Goal: Information Seeking & Learning: Learn about a topic

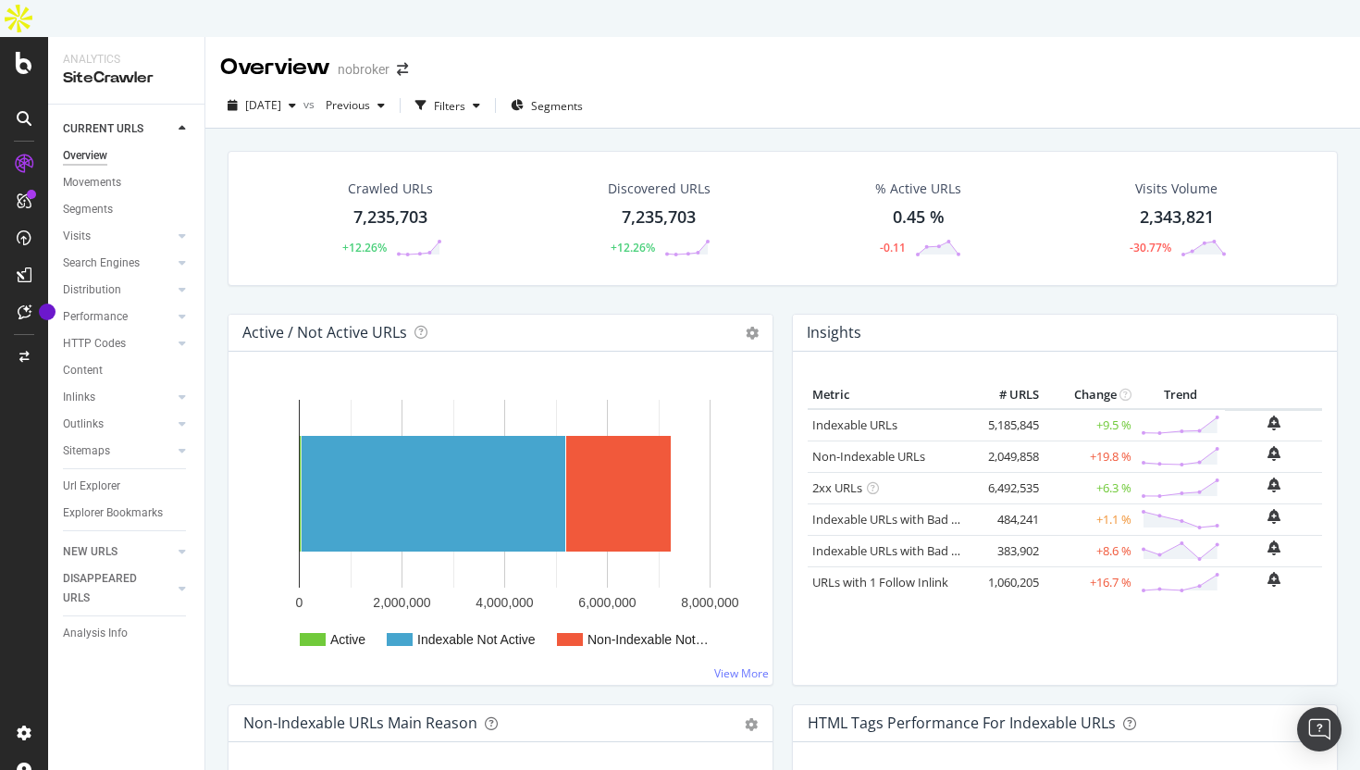
click at [103, 146] on div "Overview" at bounding box center [85, 155] width 44 height 19
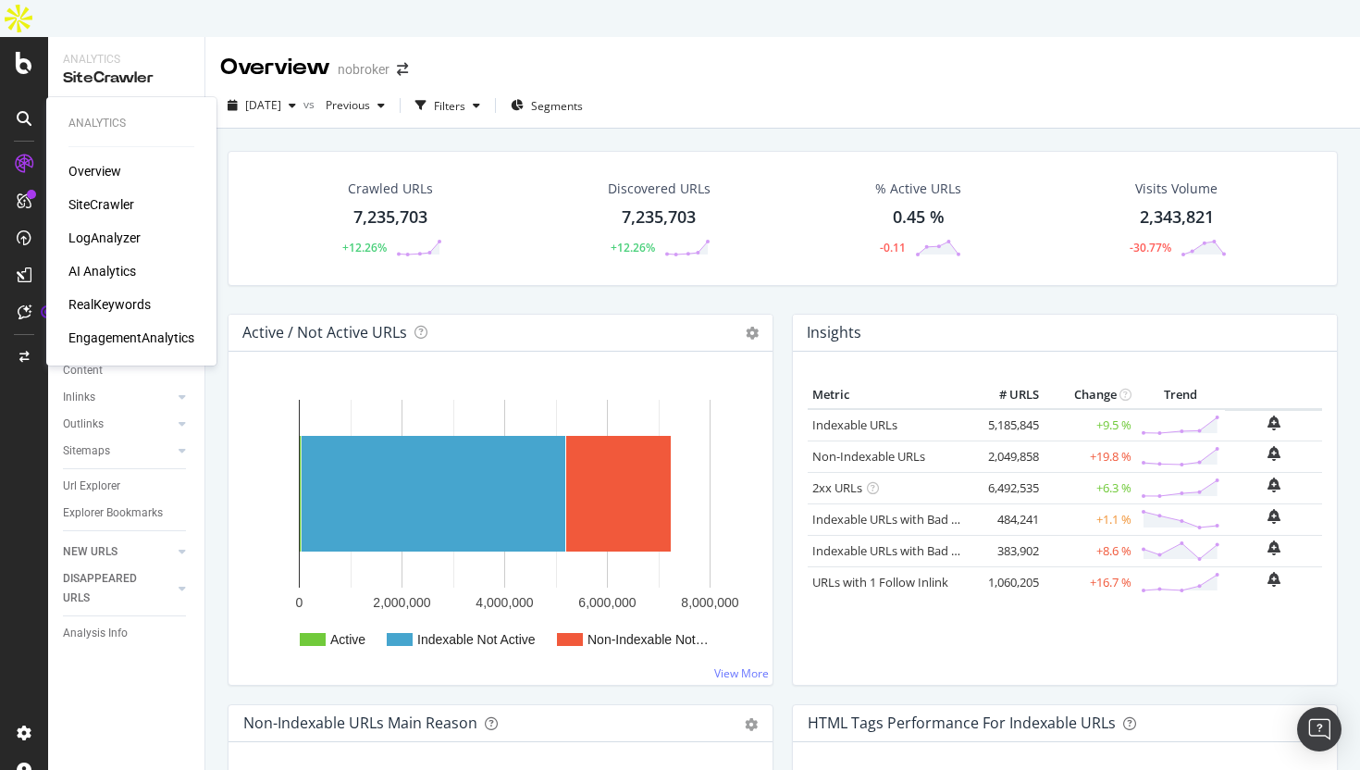
click at [92, 172] on div "Overview" at bounding box center [94, 171] width 53 height 18
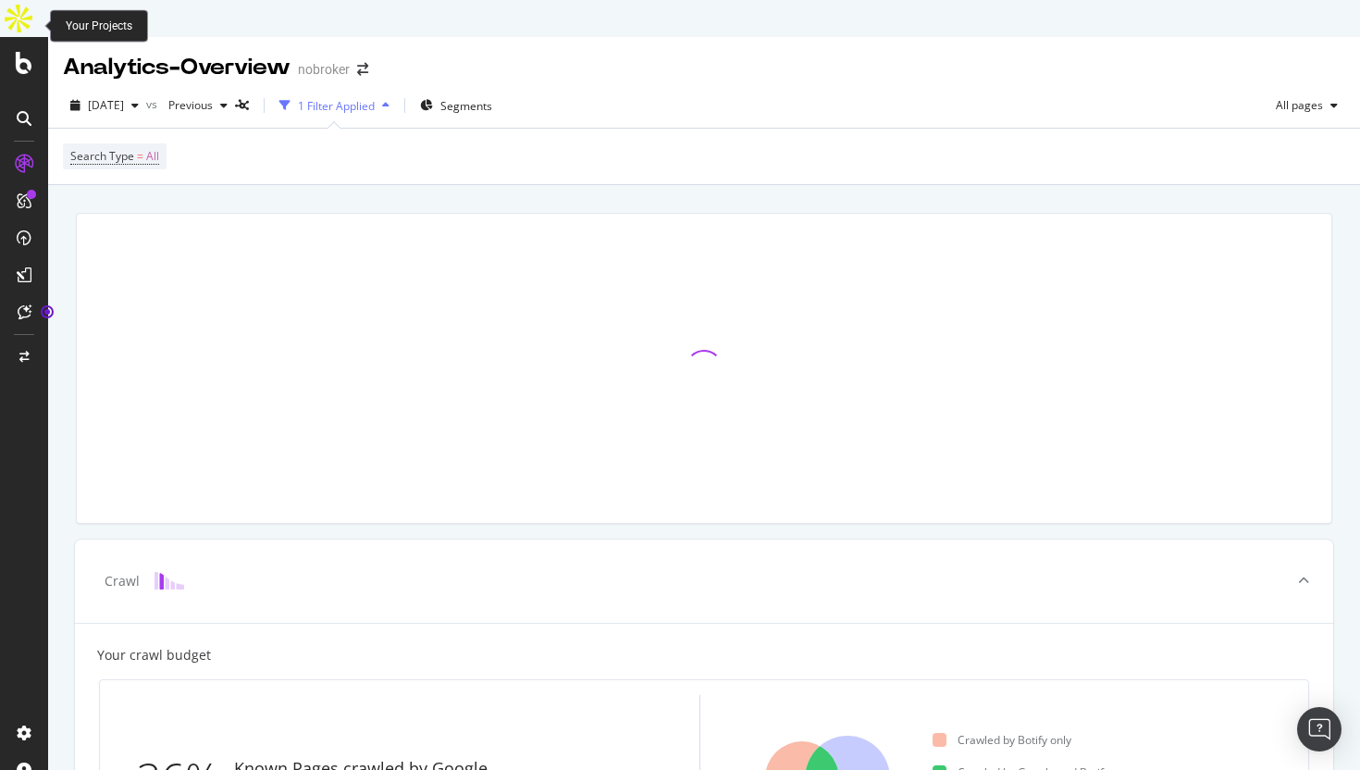
click at [21, 52] on icon at bounding box center [24, 63] width 17 height 22
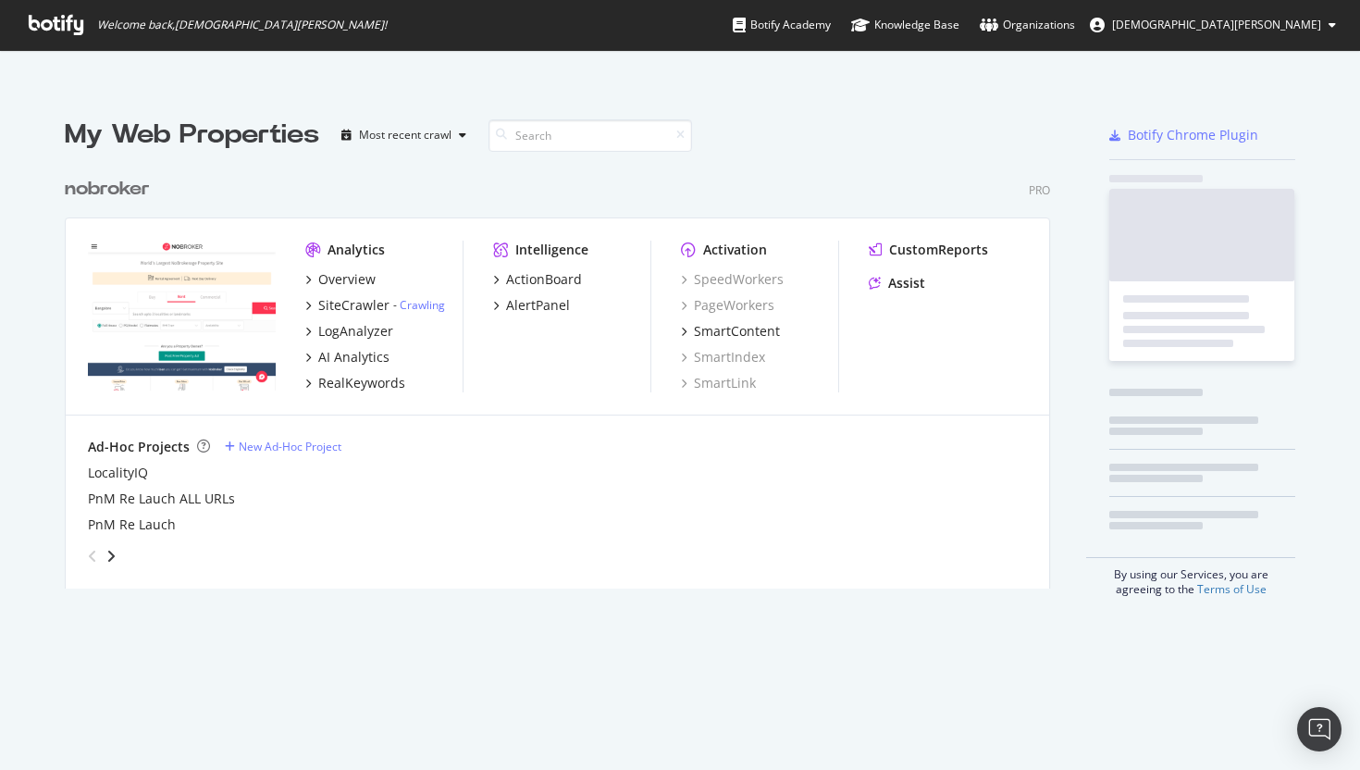
scroll to position [435, 1000]
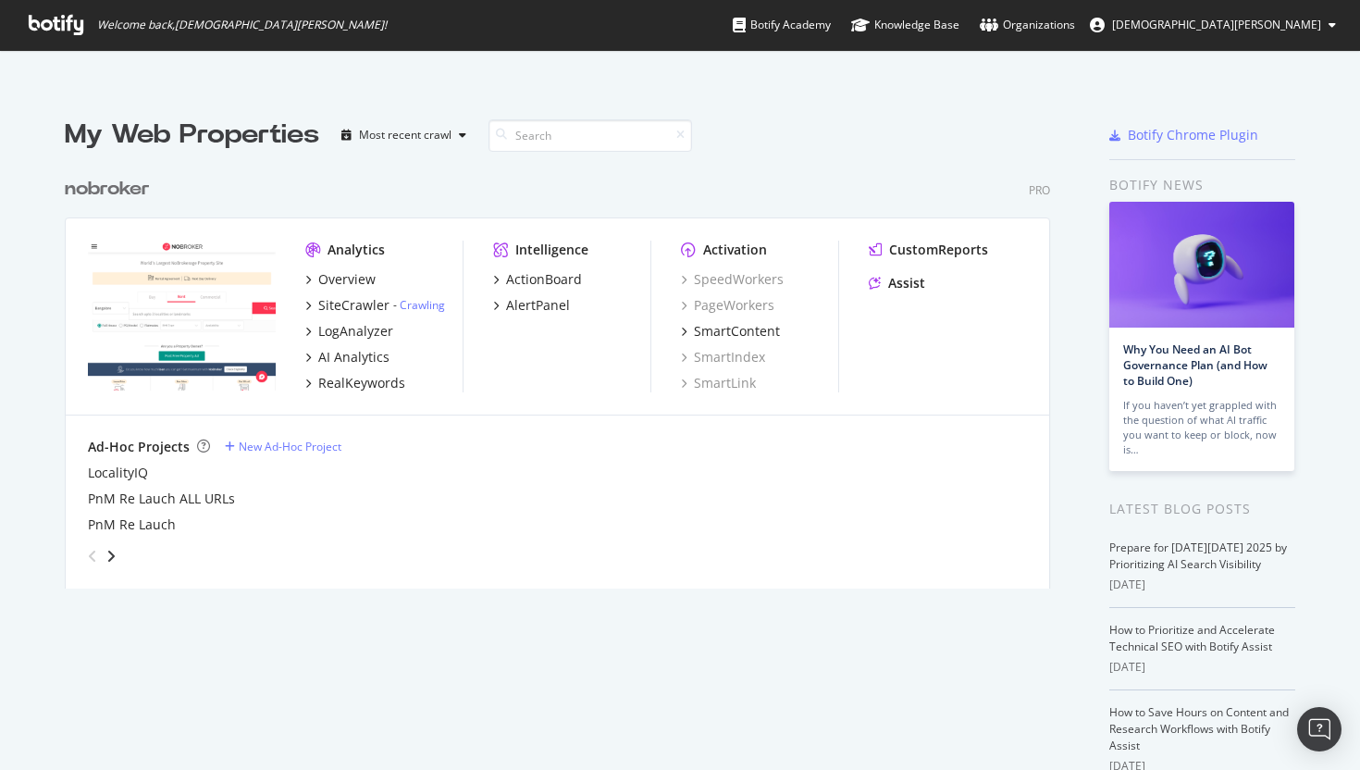
click at [37, 30] on icon at bounding box center [56, 25] width 55 height 20
click at [55, 15] on icon at bounding box center [56, 25] width 55 height 20
click at [357, 322] on div "LogAnalyzer" at bounding box center [355, 331] width 75 height 18
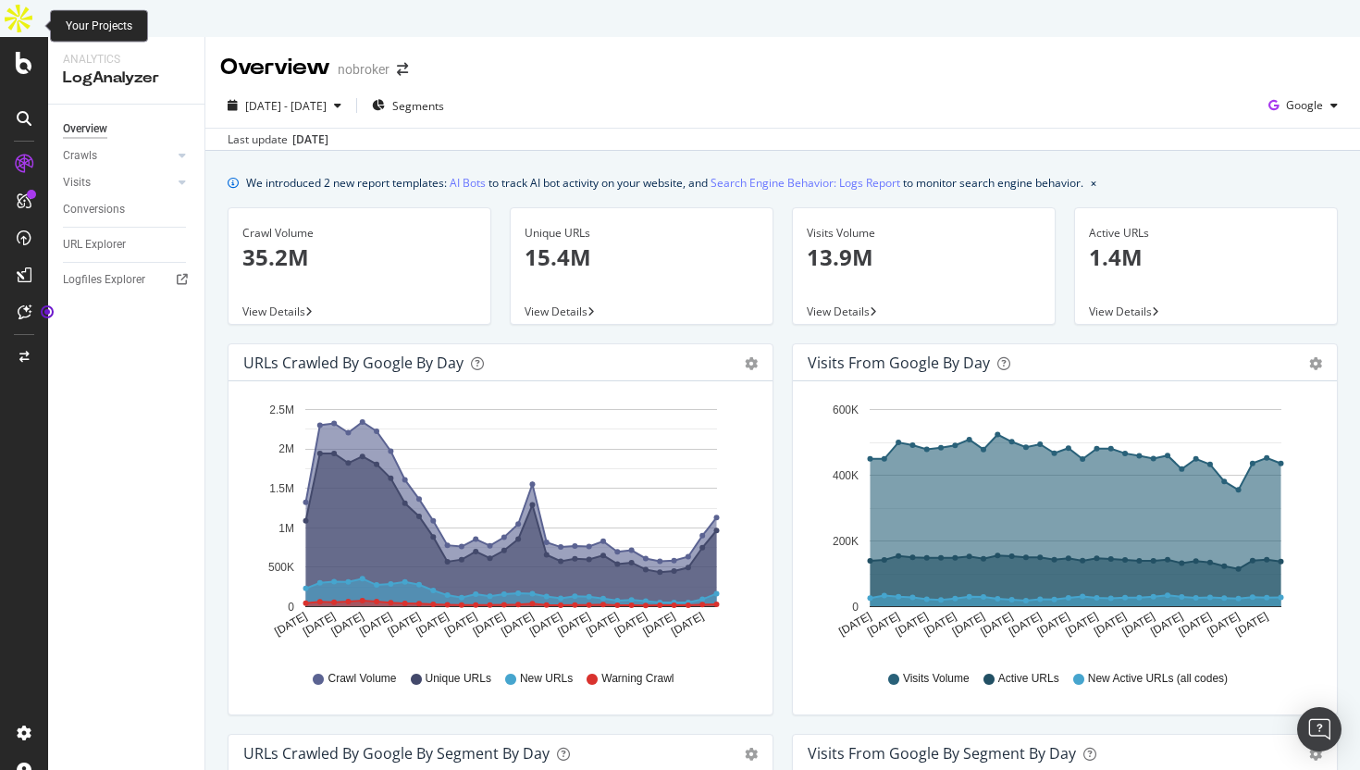
click at [26, 52] on icon at bounding box center [24, 63] width 17 height 22
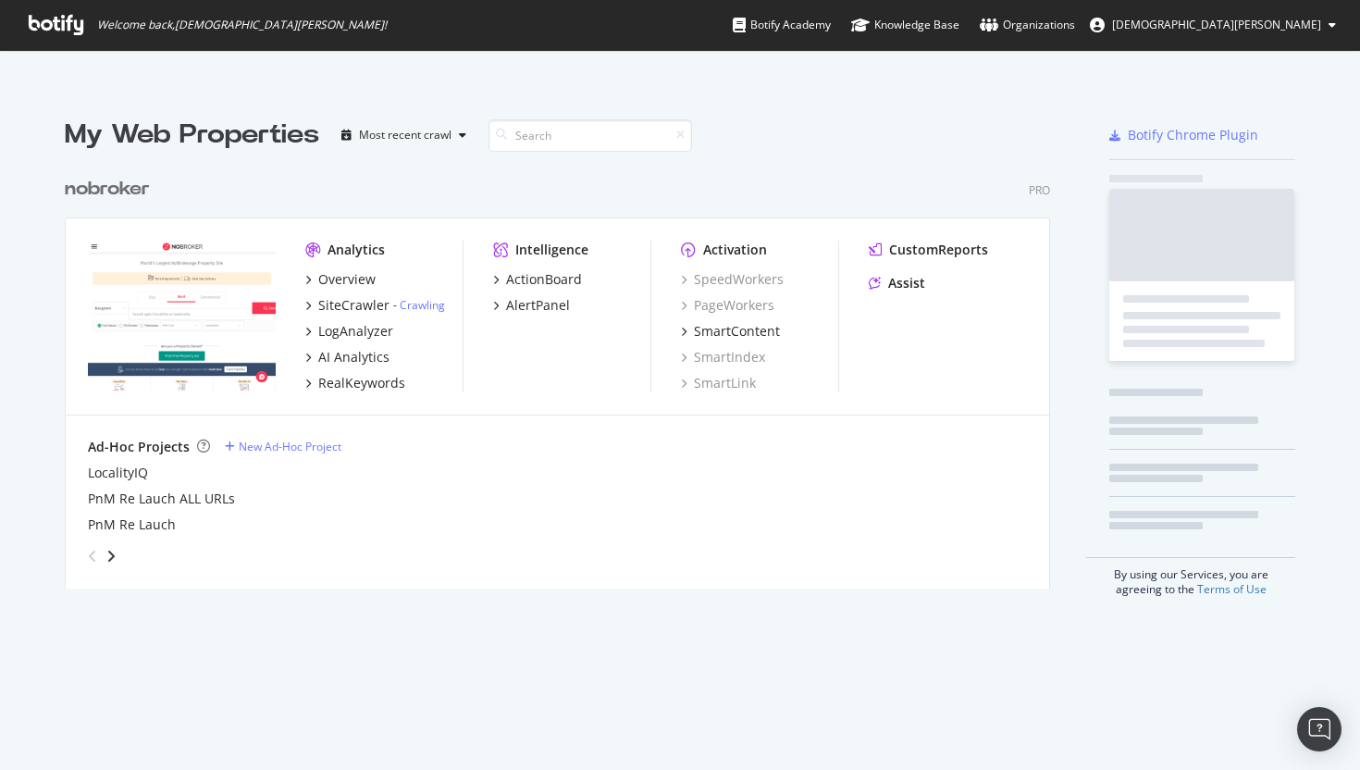
scroll to position [770, 1360]
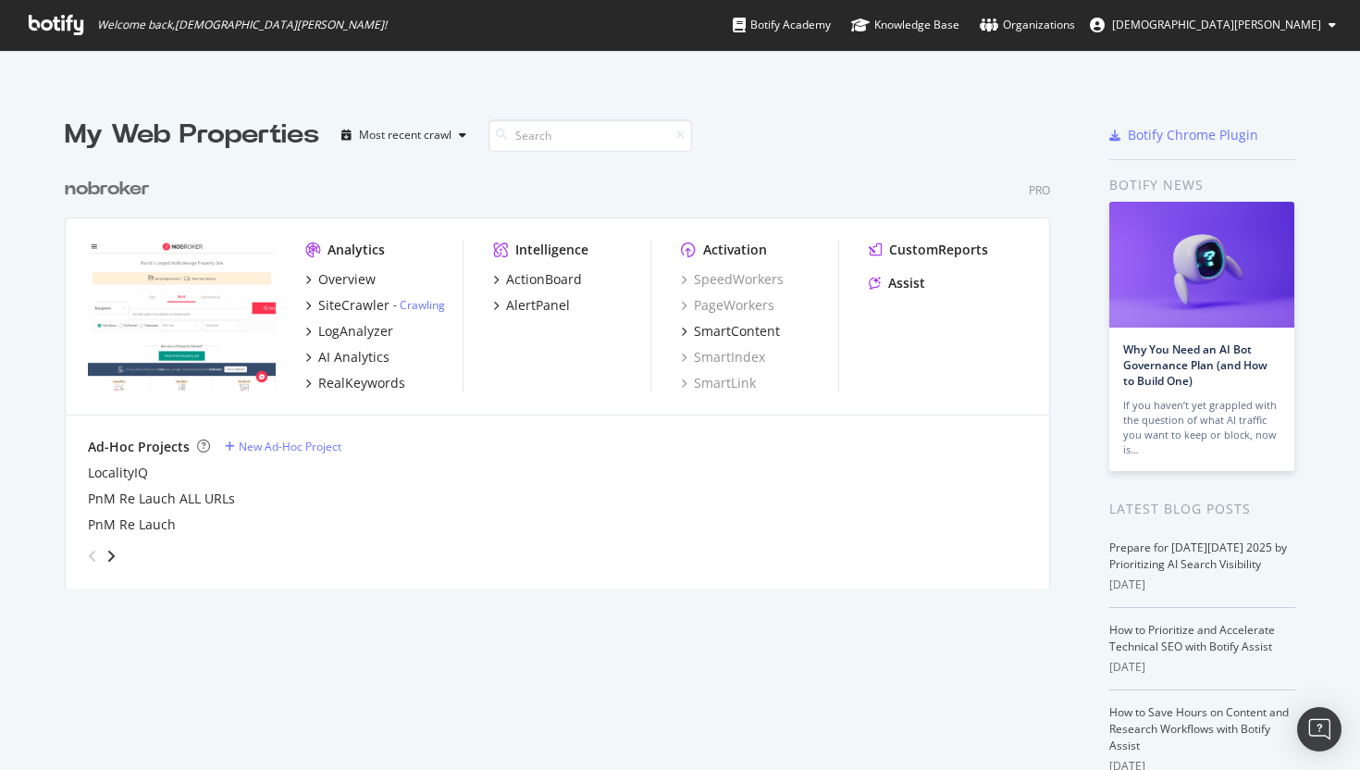
click at [37, 19] on icon at bounding box center [56, 25] width 55 height 20
click at [50, 33] on icon at bounding box center [56, 25] width 55 height 20
click at [67, 22] on icon at bounding box center [56, 25] width 55 height 20
click at [340, 270] on div "Overview" at bounding box center [346, 279] width 57 height 18
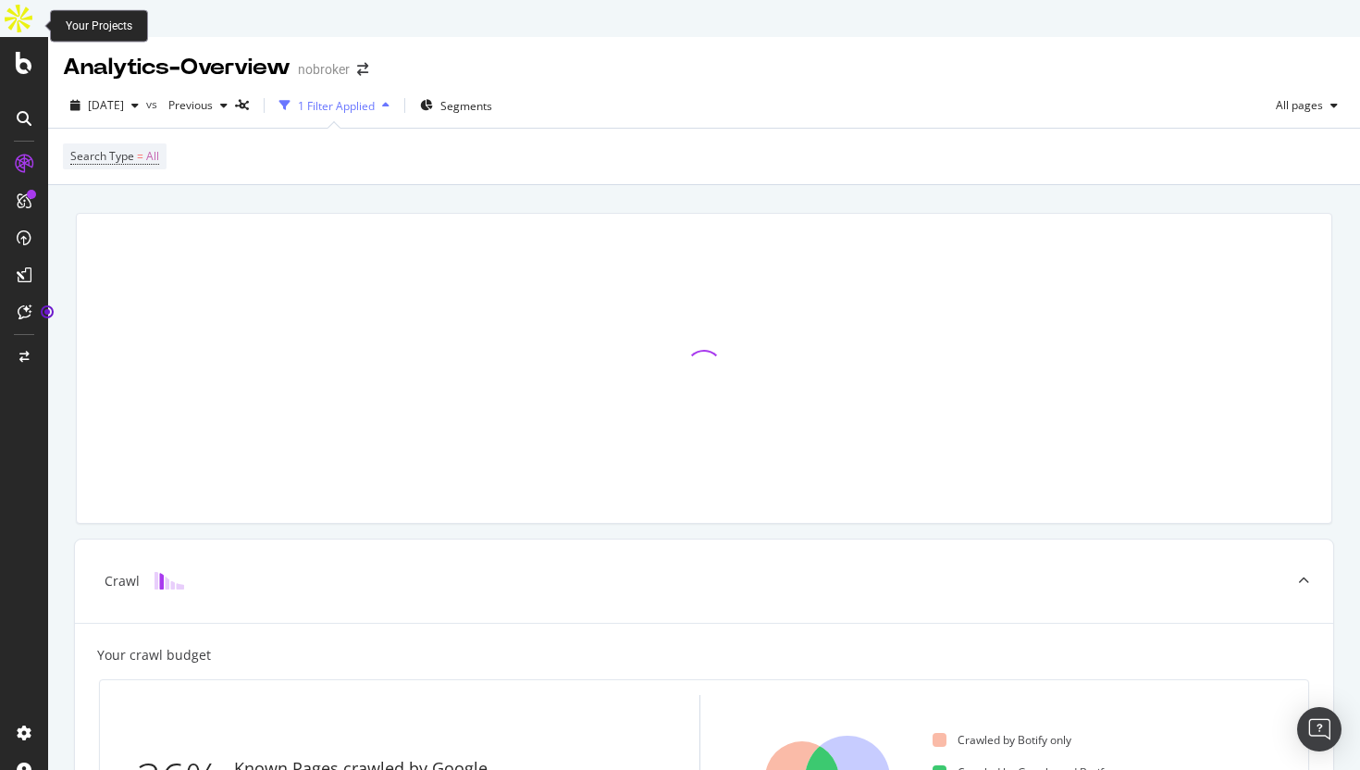
click at [23, 52] on icon at bounding box center [24, 63] width 17 height 22
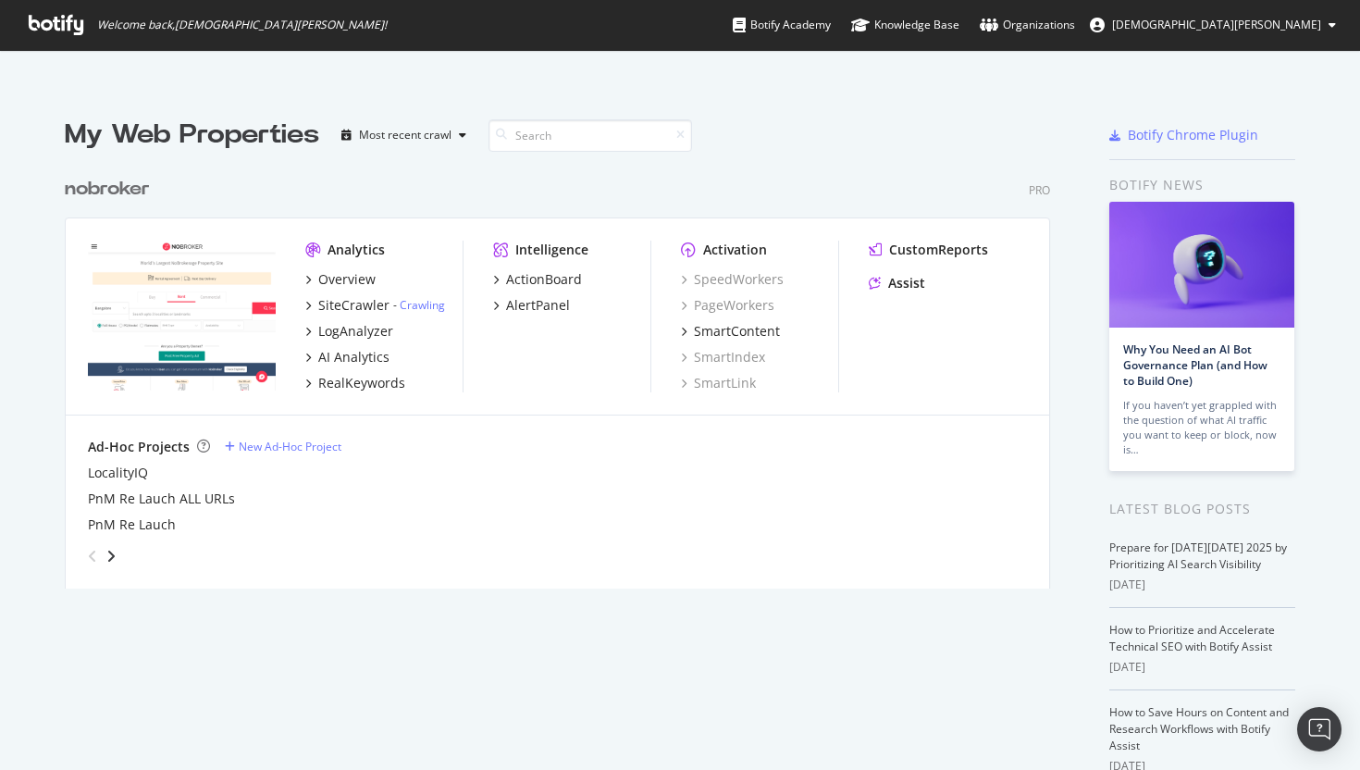
scroll to position [770, 1360]
click at [356, 270] on div "Overview" at bounding box center [346, 279] width 57 height 18
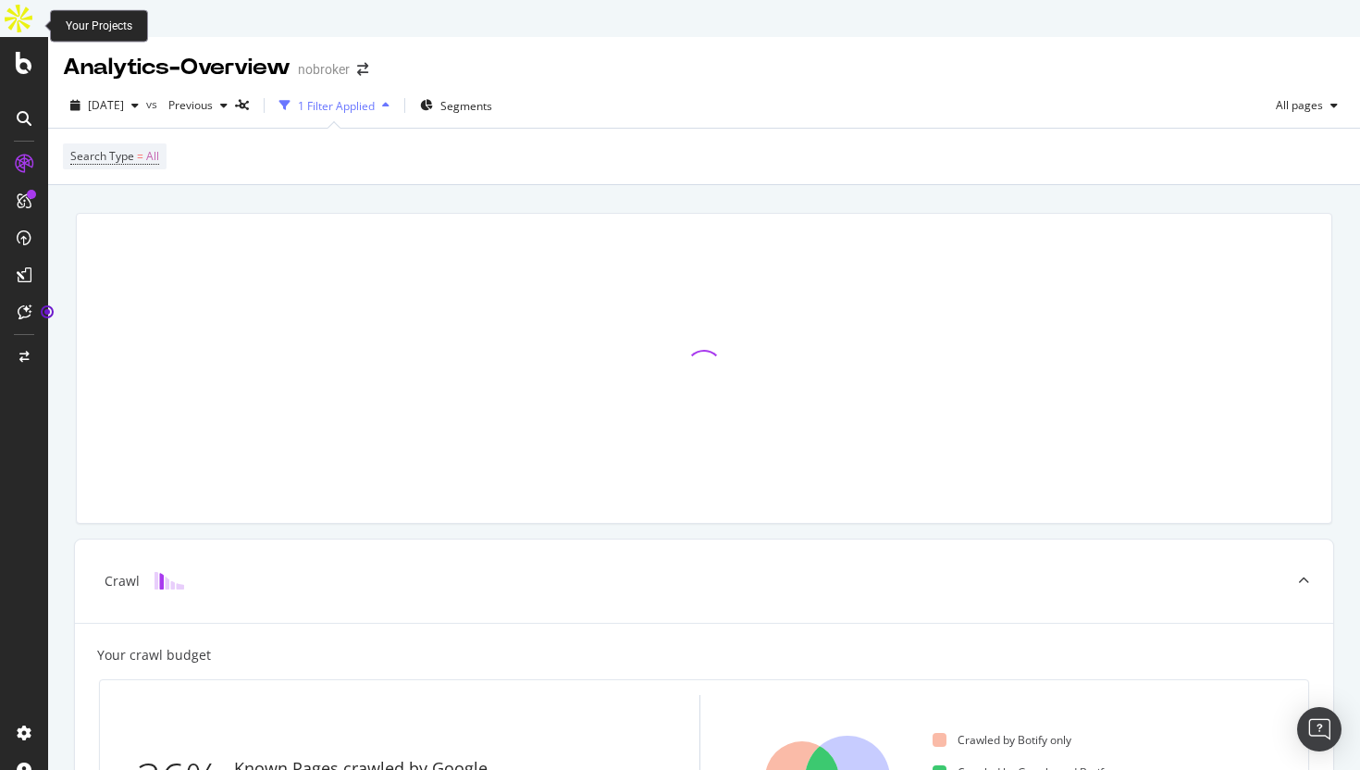
click at [24, 52] on icon at bounding box center [24, 63] width 17 height 22
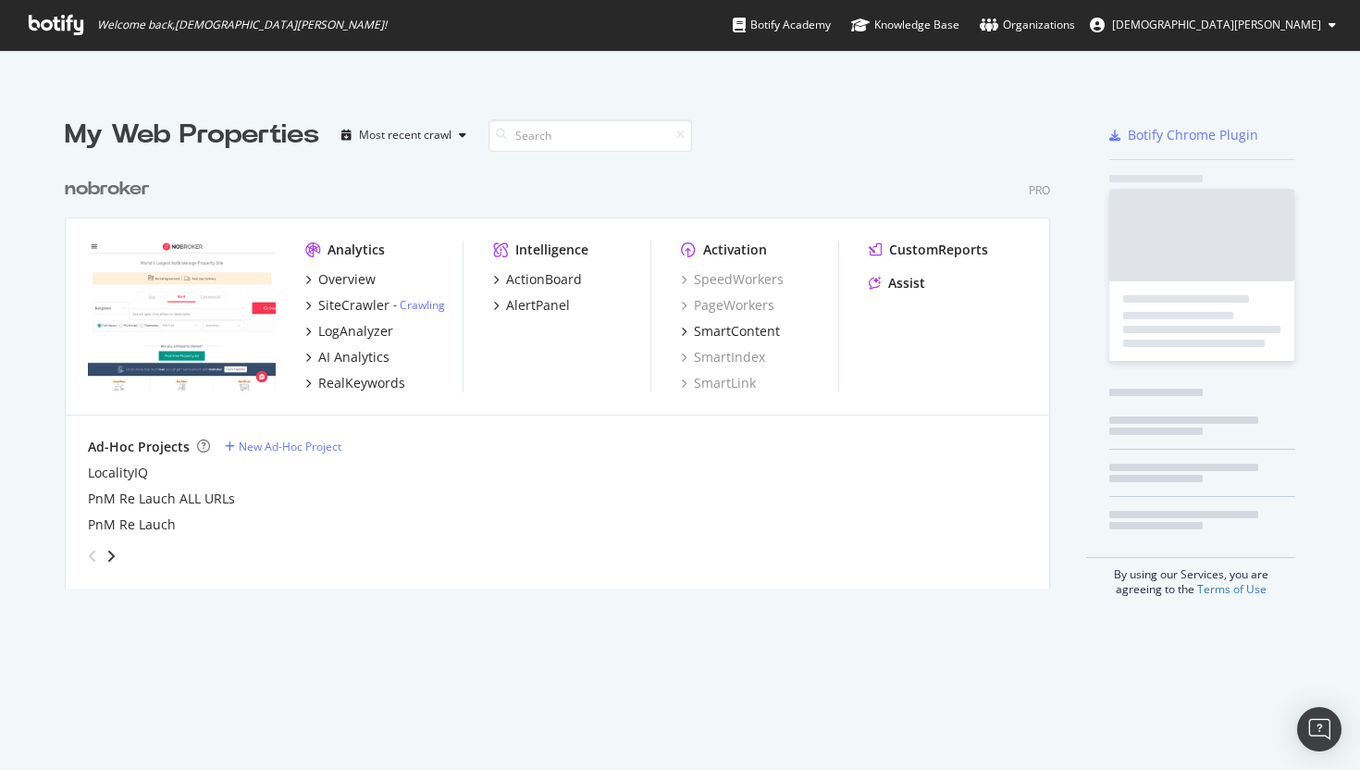
scroll to position [770, 1360]
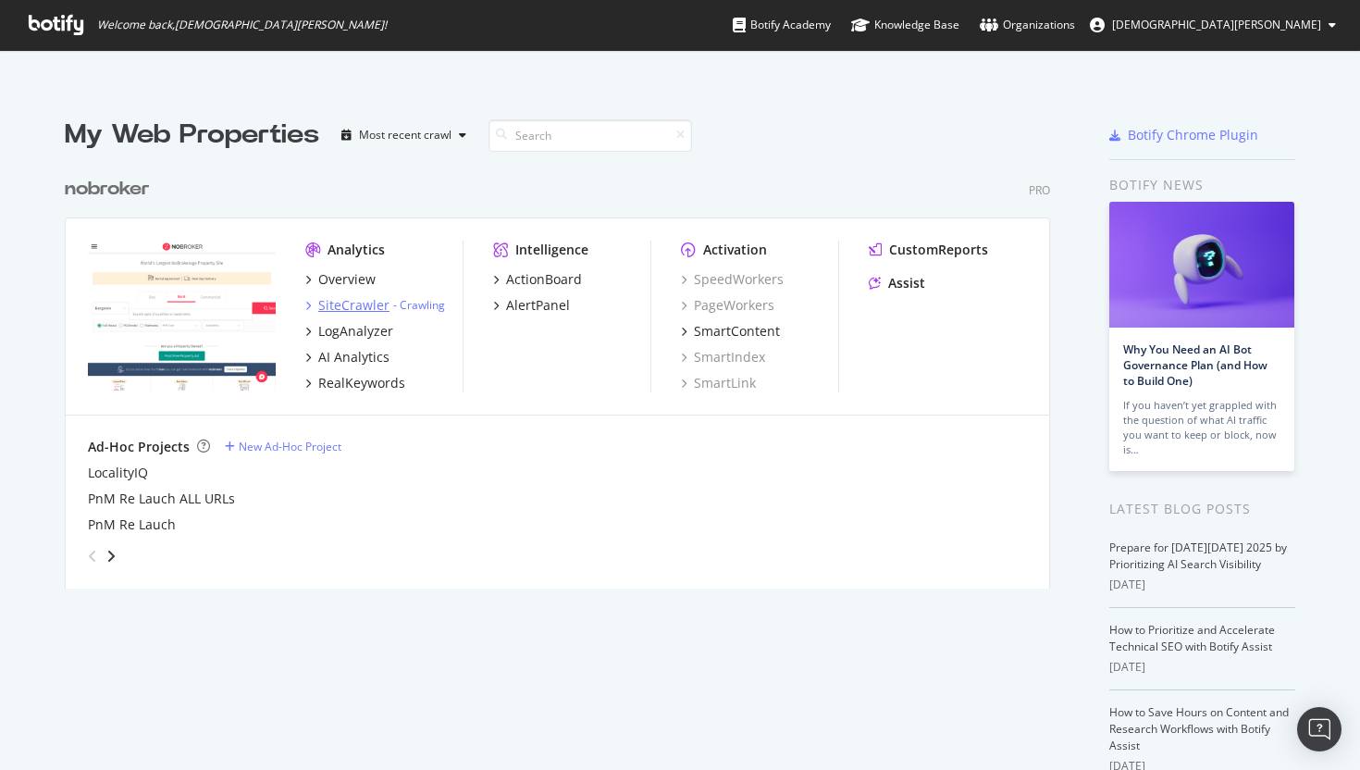
click at [341, 296] on div "SiteCrawler" at bounding box center [353, 305] width 71 height 18
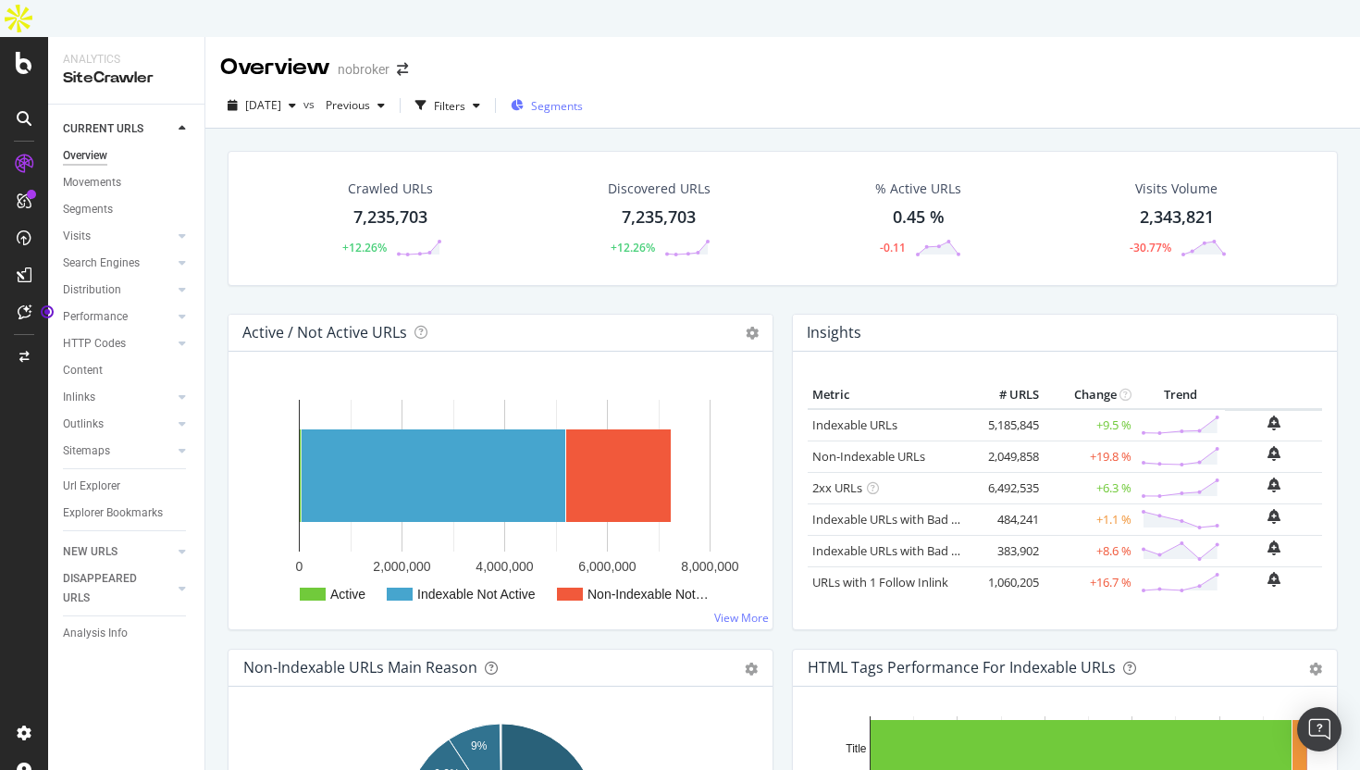
click at [583, 98] on span "Segments" at bounding box center [557, 106] width 52 height 16
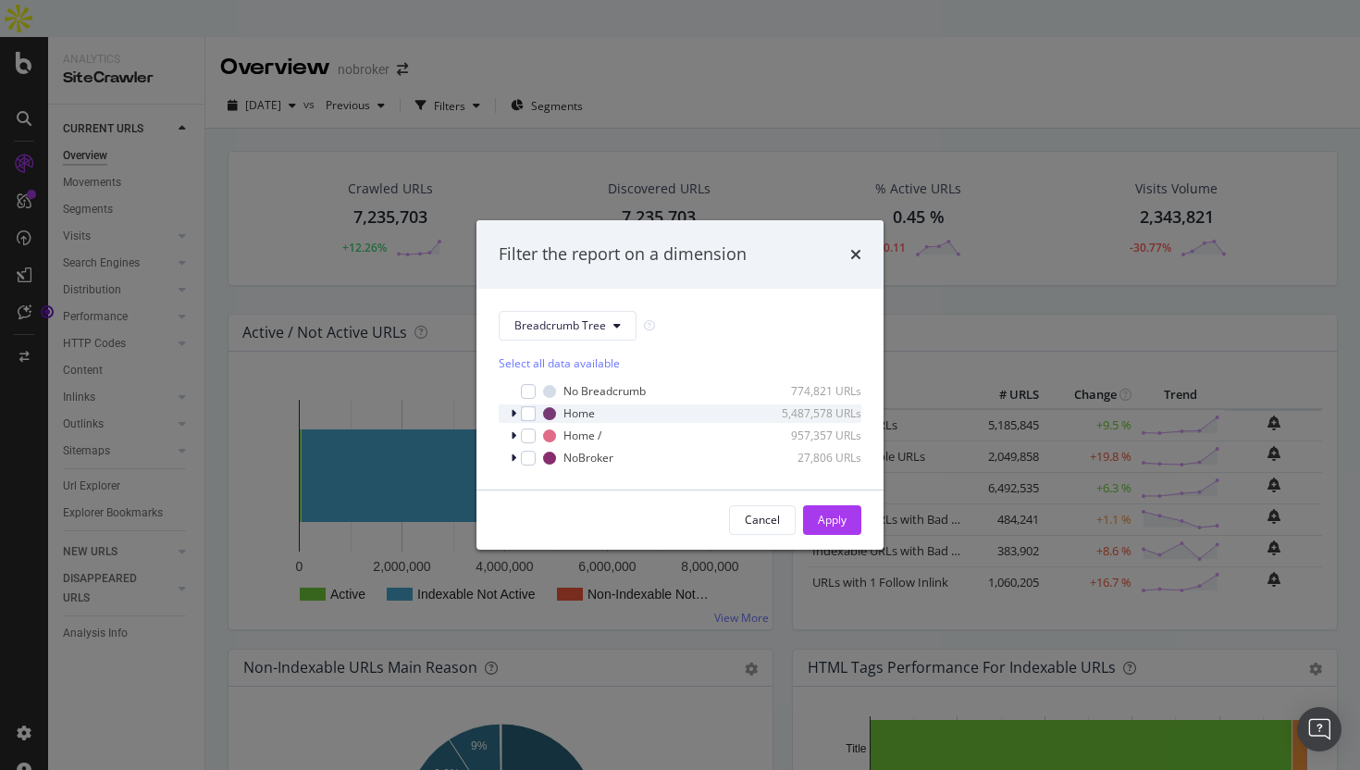
click at [518, 414] on div "modal" at bounding box center [515, 413] width 11 height 18
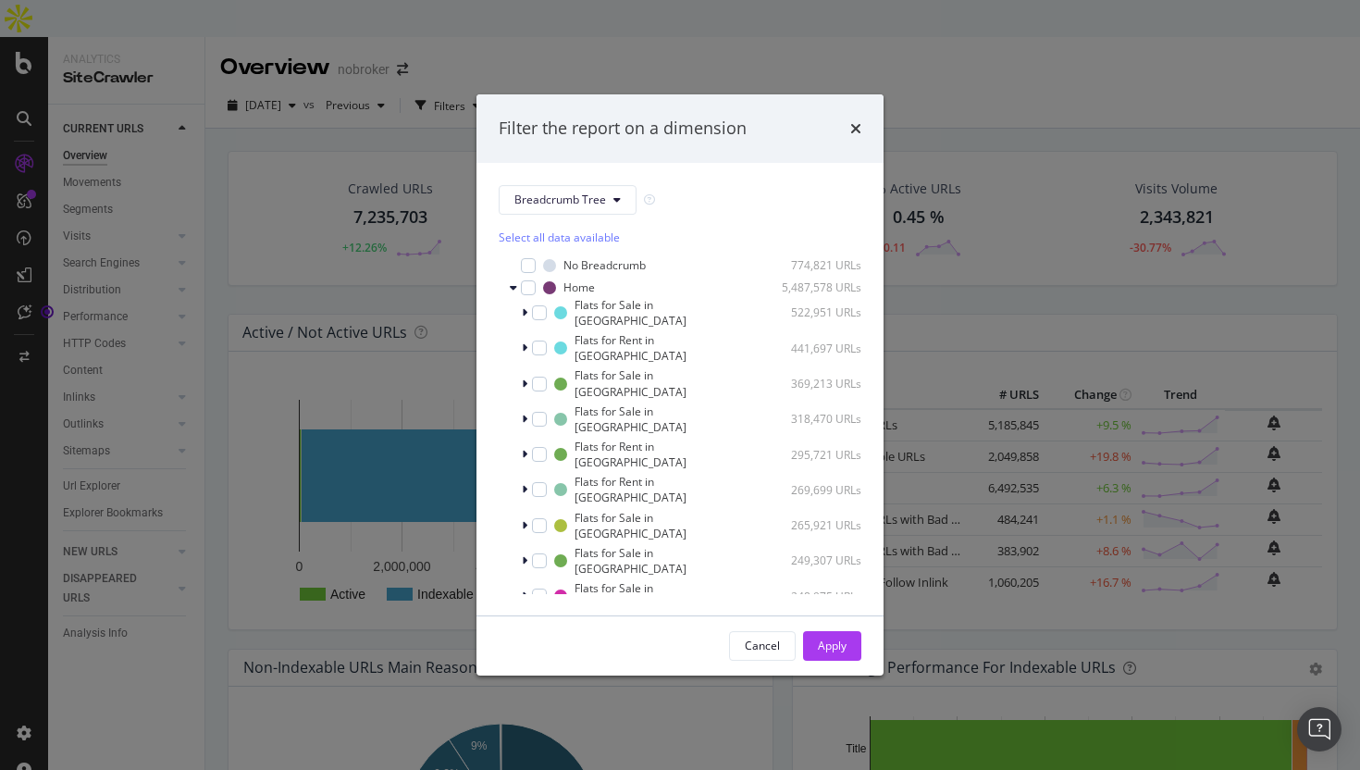
scroll to position [101, 0]
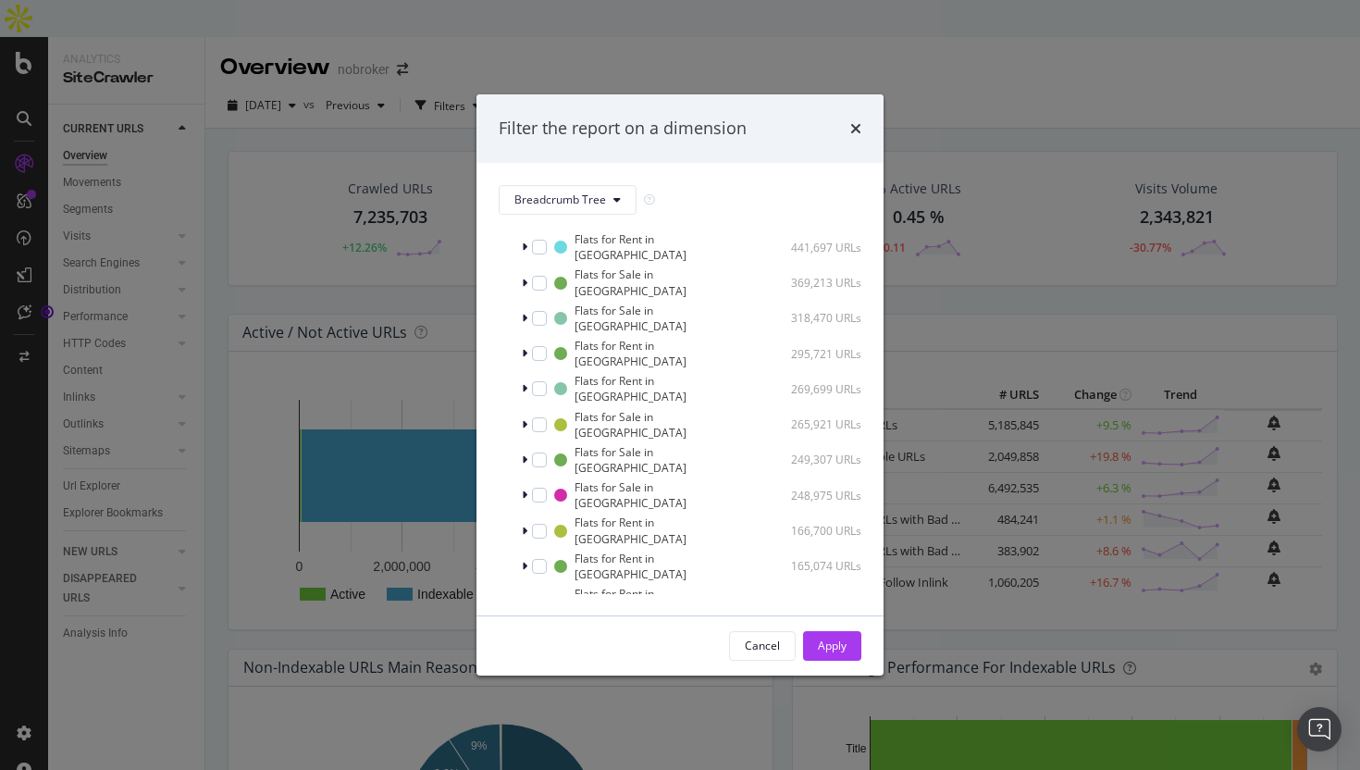
click at [515, 754] on icon "modal" at bounding box center [514, 759] width 6 height 11
click at [518, 750] on div "modal" at bounding box center [515, 759] width 11 height 18
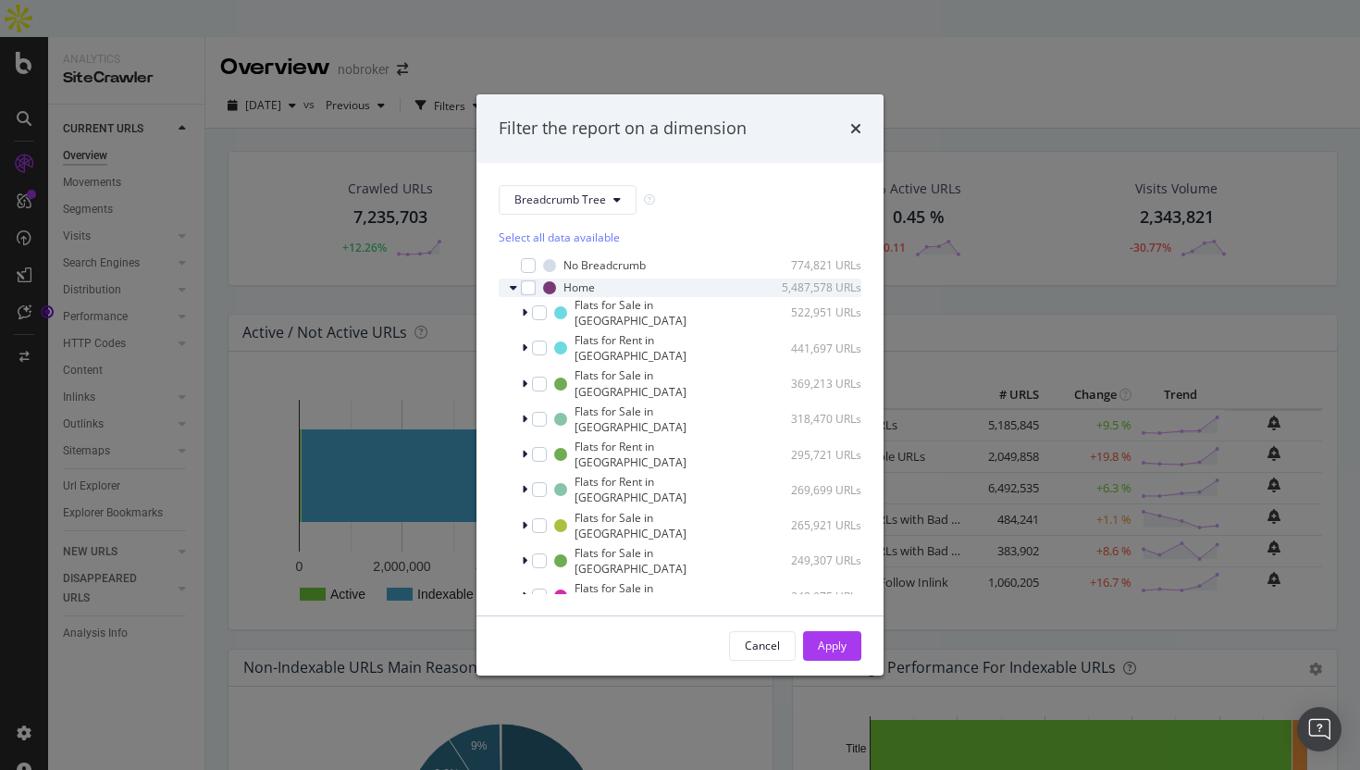
click at [515, 288] on icon "modal" at bounding box center [513, 287] width 7 height 11
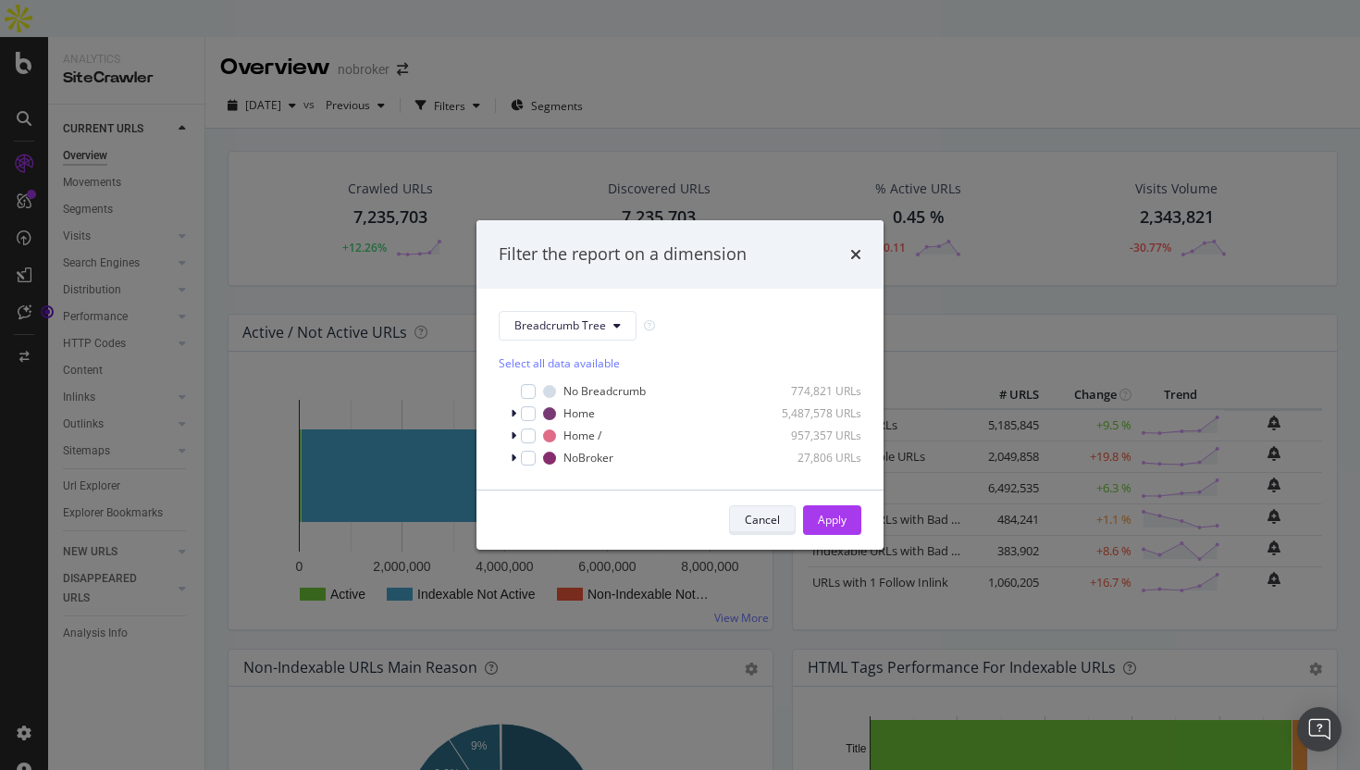
click at [770, 519] on div "Cancel" at bounding box center [762, 519] width 35 height 16
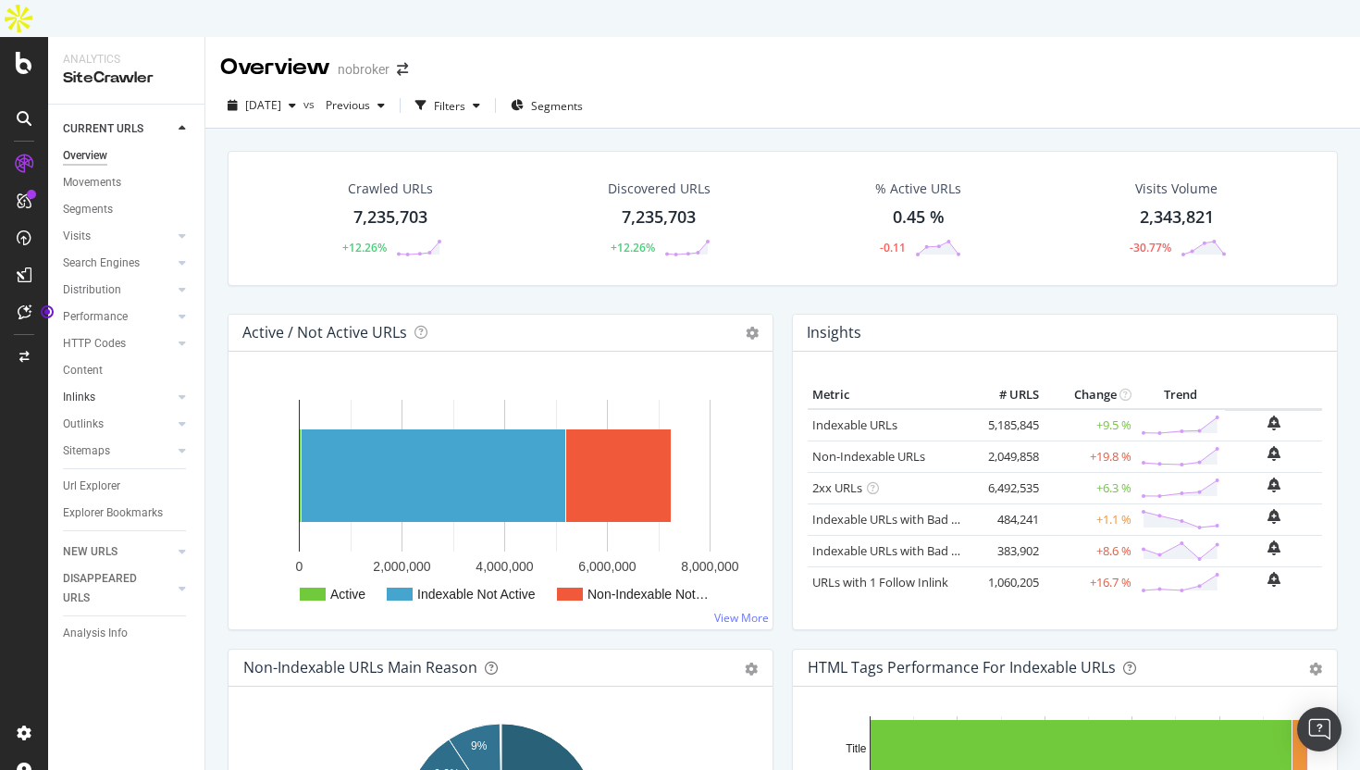
click at [116, 388] on link "Inlinks" at bounding box center [118, 397] width 110 height 19
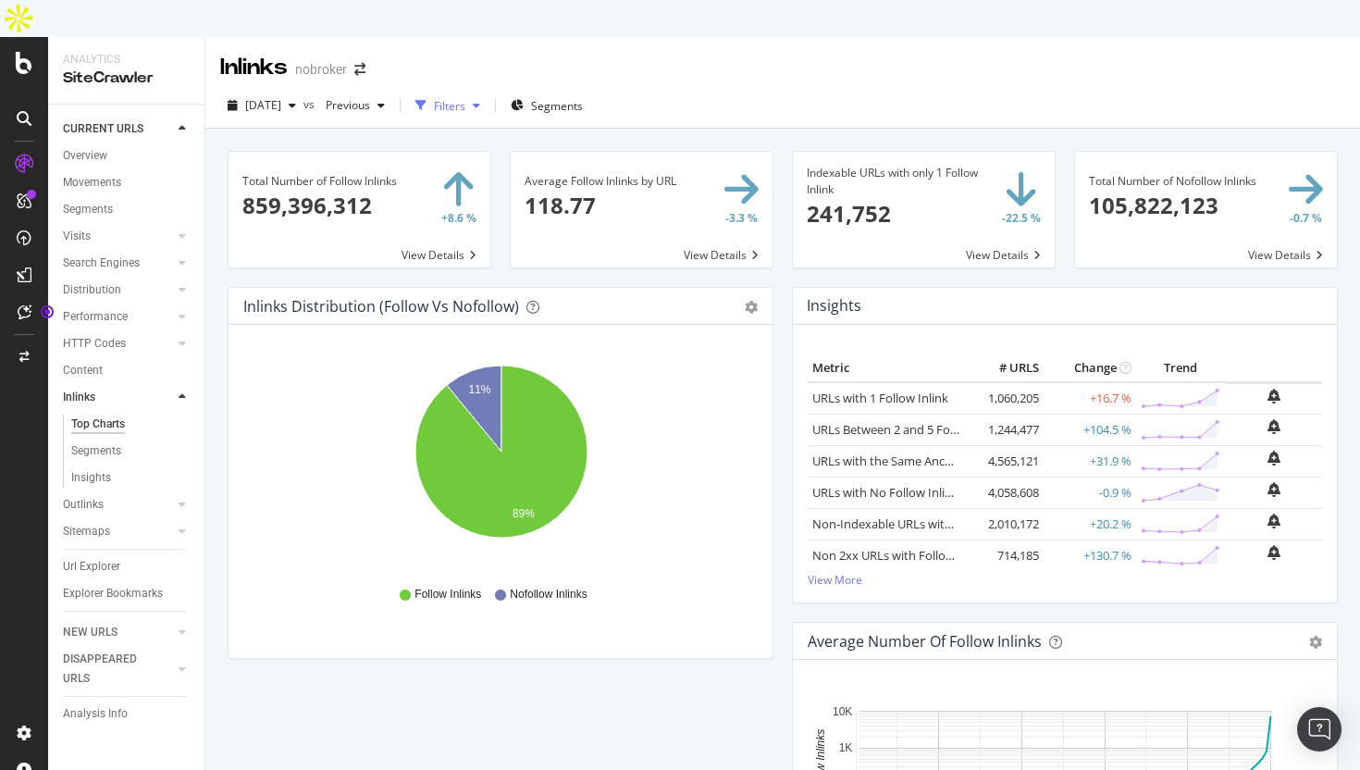
click at [465, 98] on div "Filters" at bounding box center [449, 106] width 31 height 16
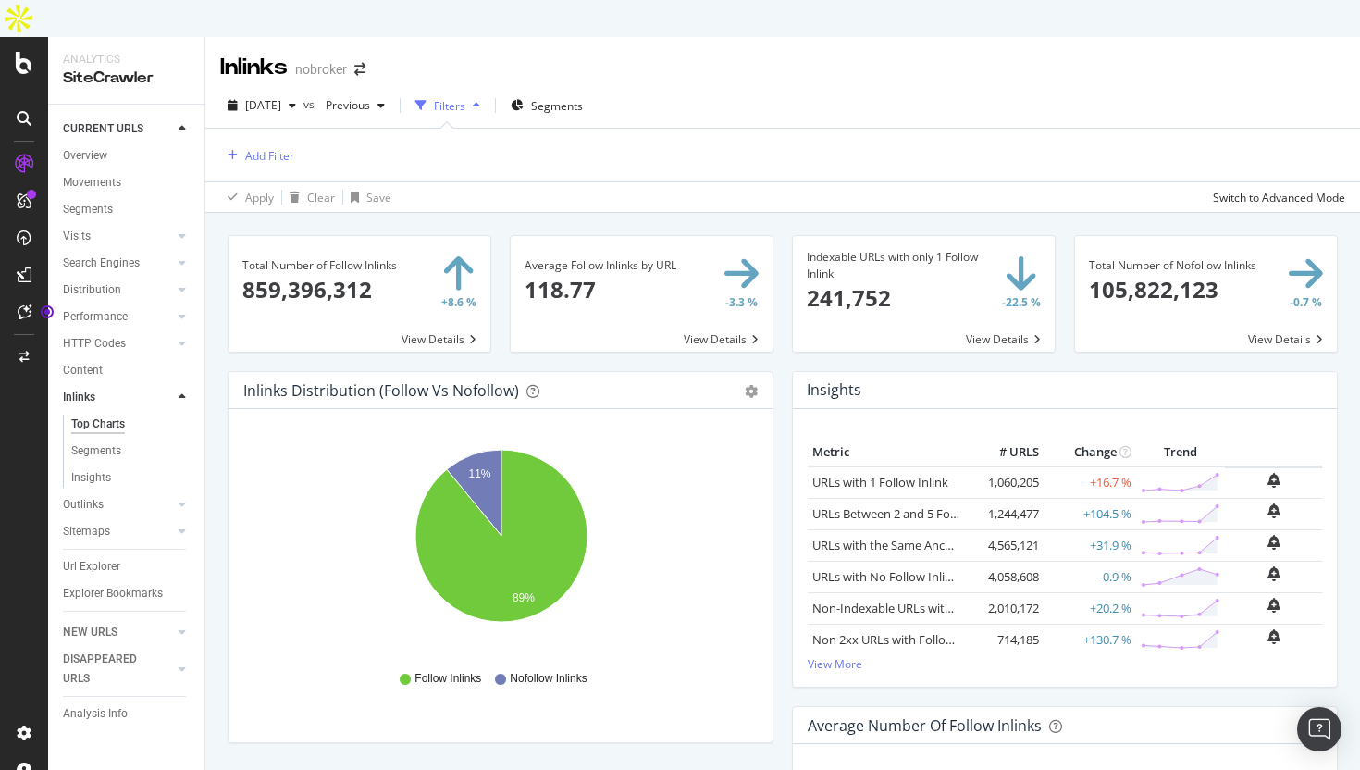
click at [465, 98] on div "Filters" at bounding box center [449, 106] width 31 height 16
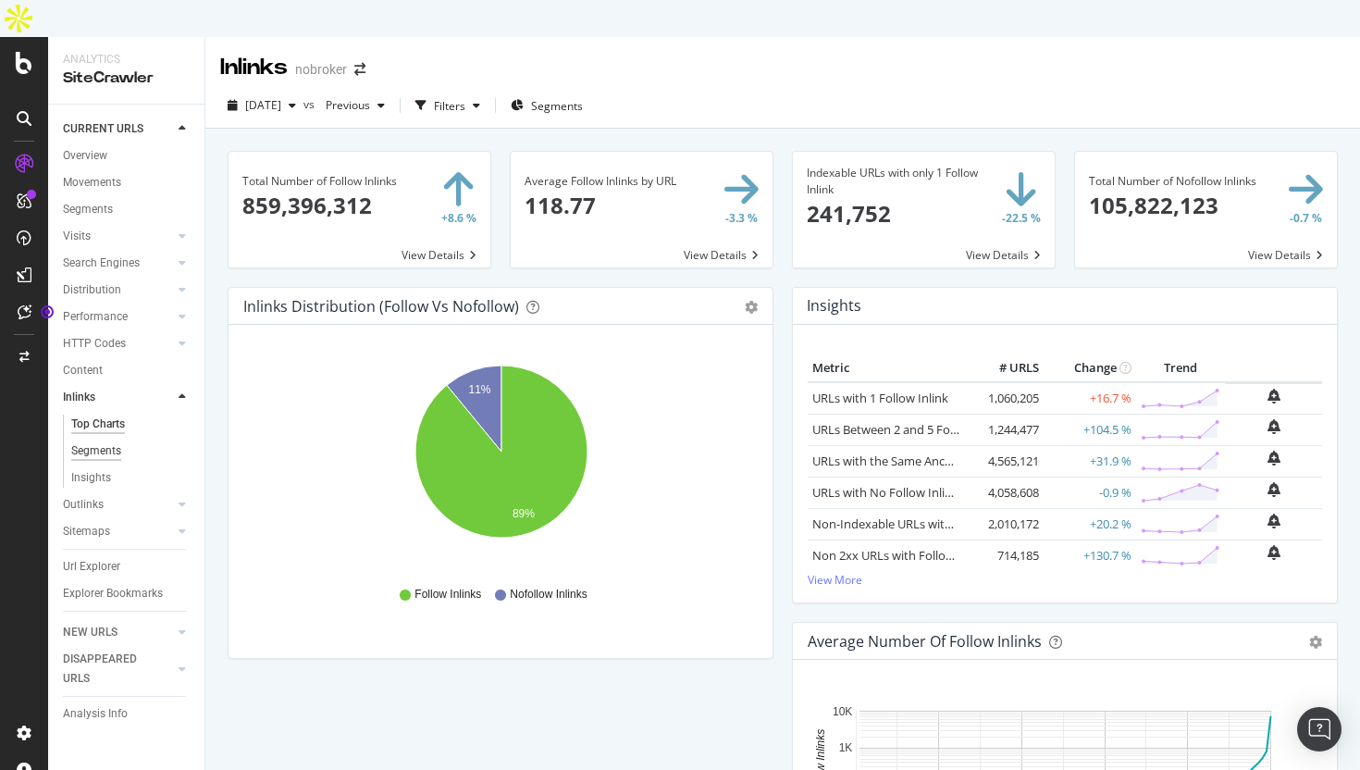
click at [106, 441] on div "Segments" at bounding box center [96, 450] width 50 height 19
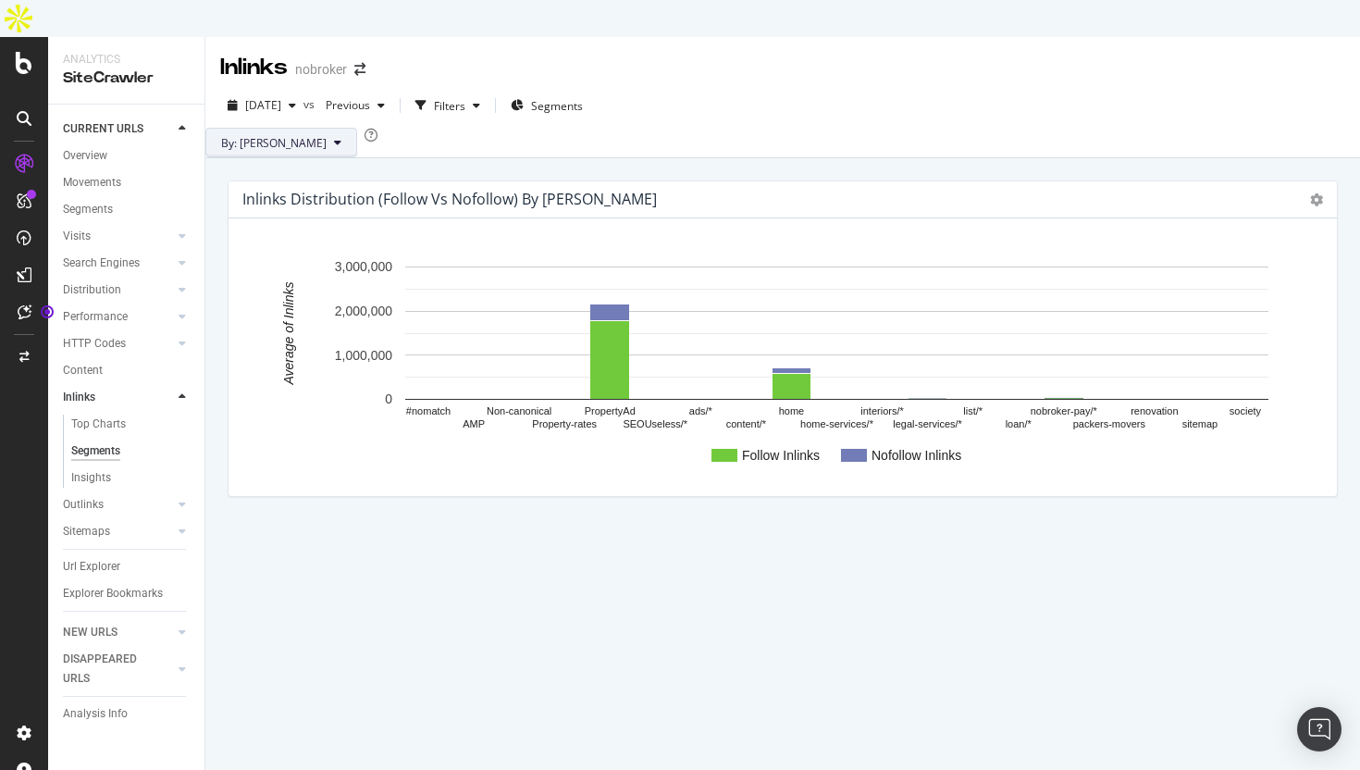
click at [334, 137] on icon at bounding box center [337, 142] width 7 height 11
click at [105, 414] on div "Top Charts" at bounding box center [98, 423] width 55 height 19
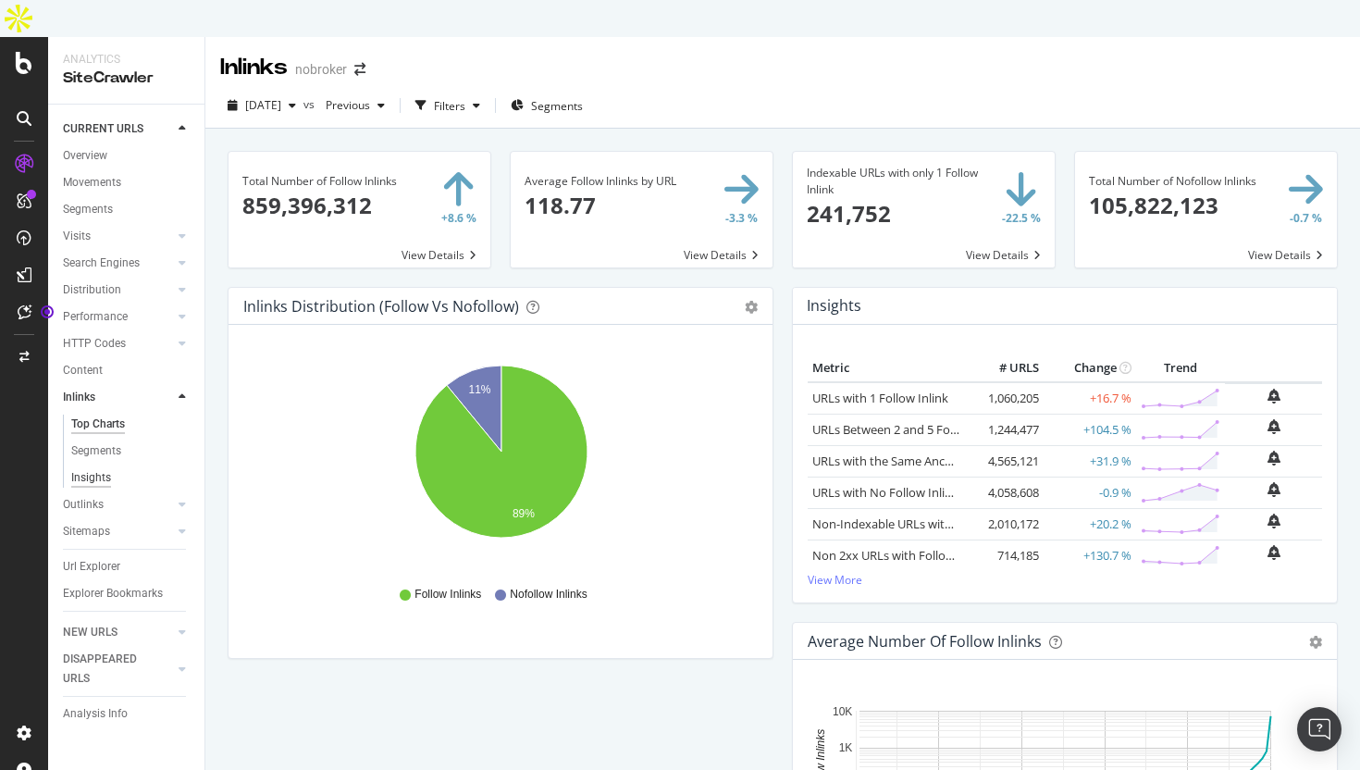
click at [96, 468] on div "Insights" at bounding box center [91, 477] width 40 height 19
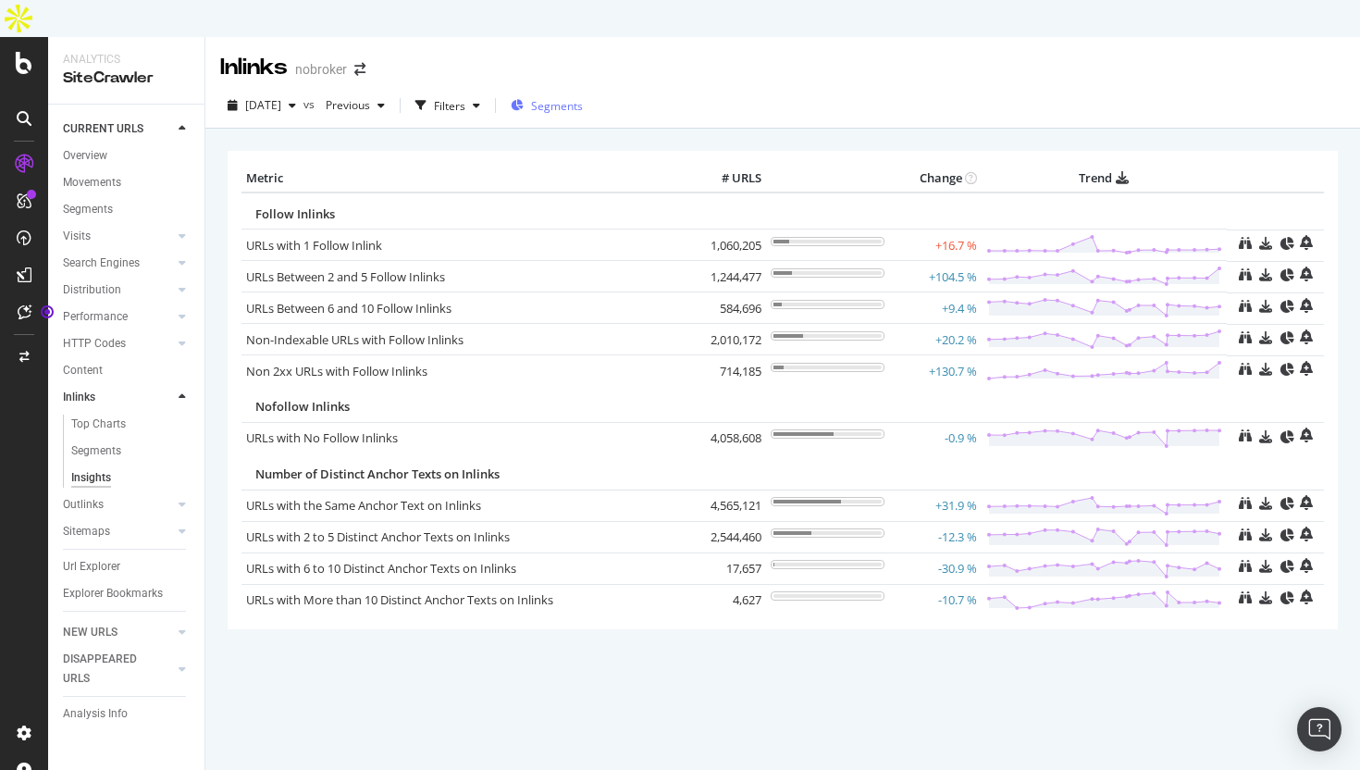
click at [583, 98] on span "Segments" at bounding box center [557, 106] width 52 height 16
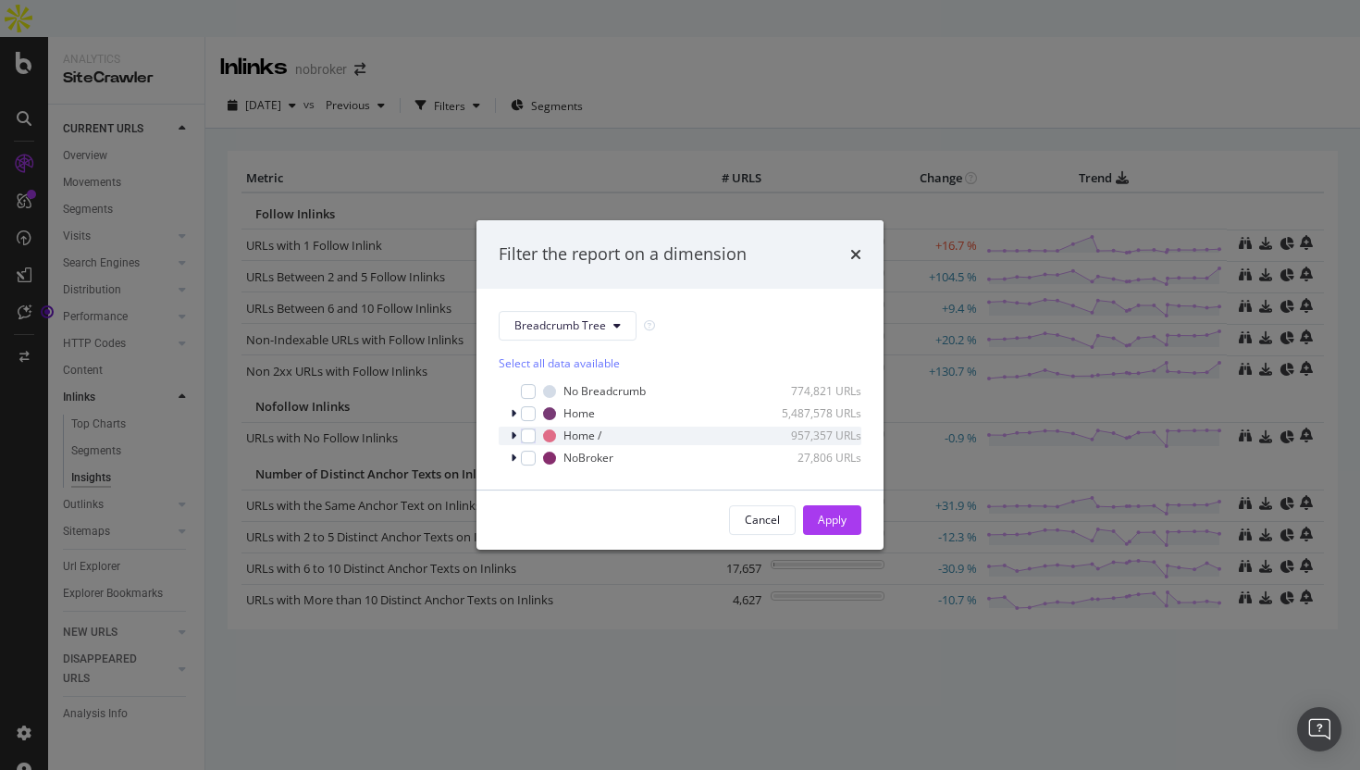
click at [514, 437] on icon "modal" at bounding box center [514, 435] width 6 height 11
click at [514, 437] on icon "modal" at bounding box center [513, 435] width 7 height 11
